Goal: Information Seeking & Learning: Learn about a topic

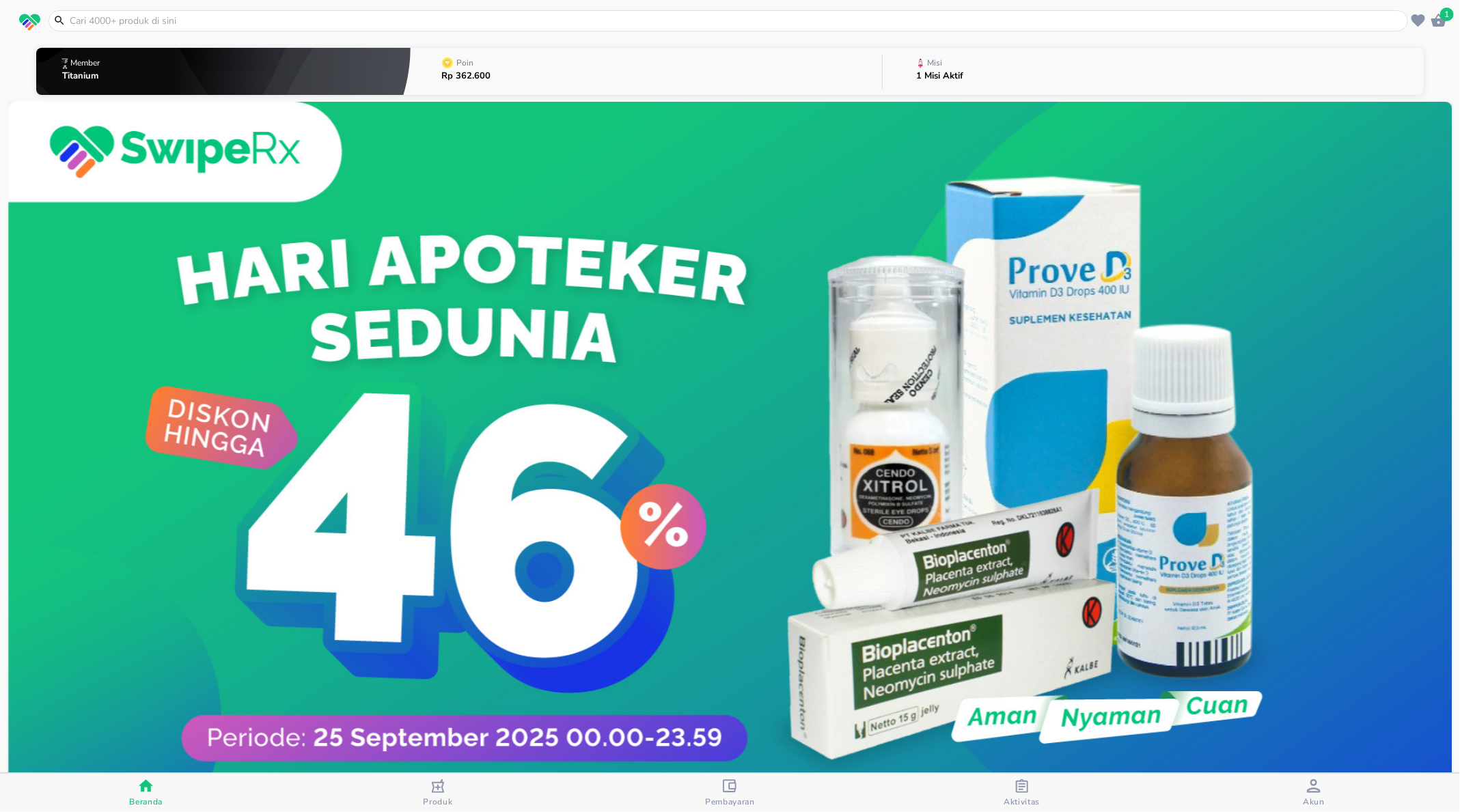
click at [947, 67] on div "Misi" at bounding box center [943, 63] width 52 height 17
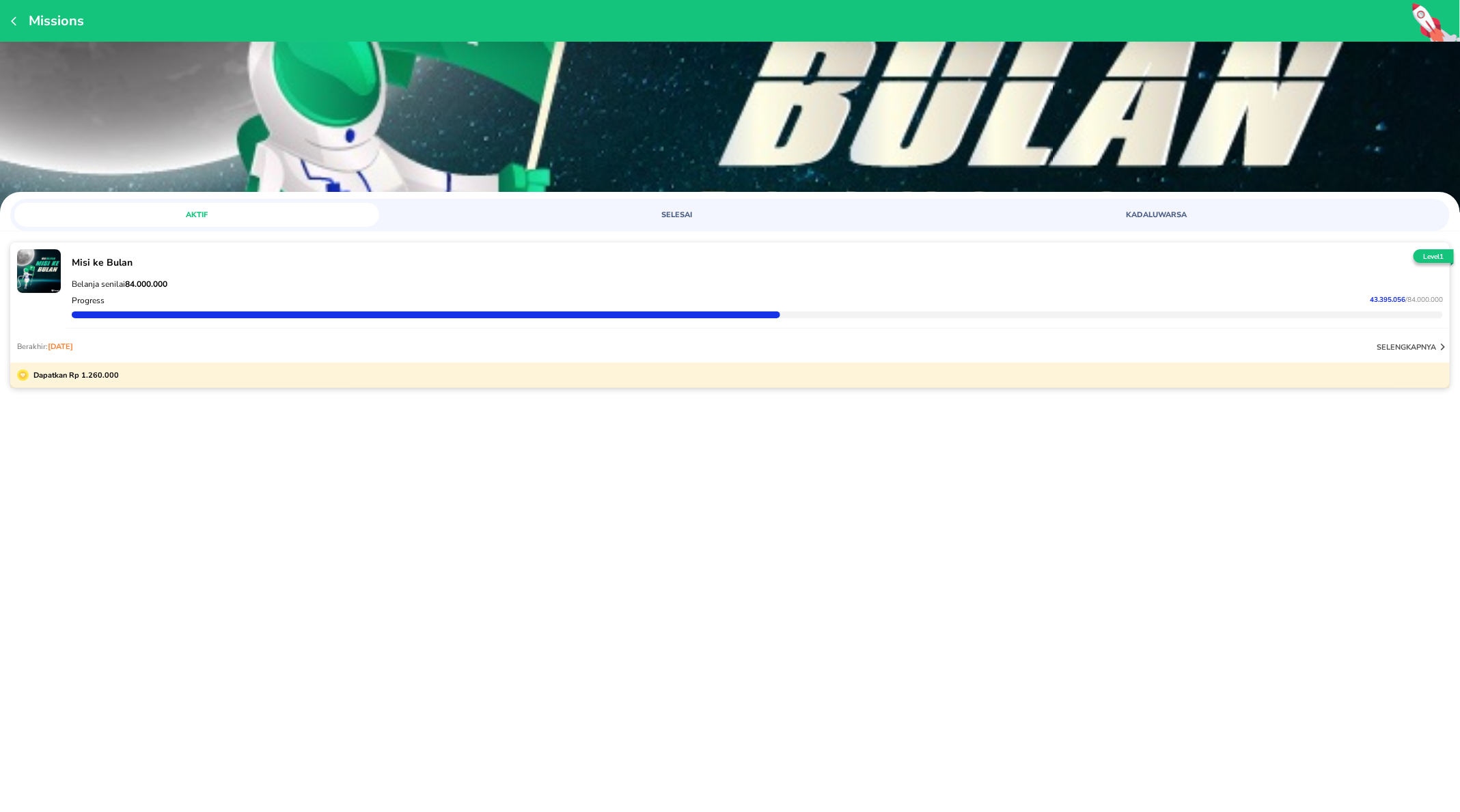
click at [540, 330] on div "Berakhir: [DATE] selengkapnya" at bounding box center [729, 346] width 1439 height 33
